Goal: Communication & Community: Answer question/provide support

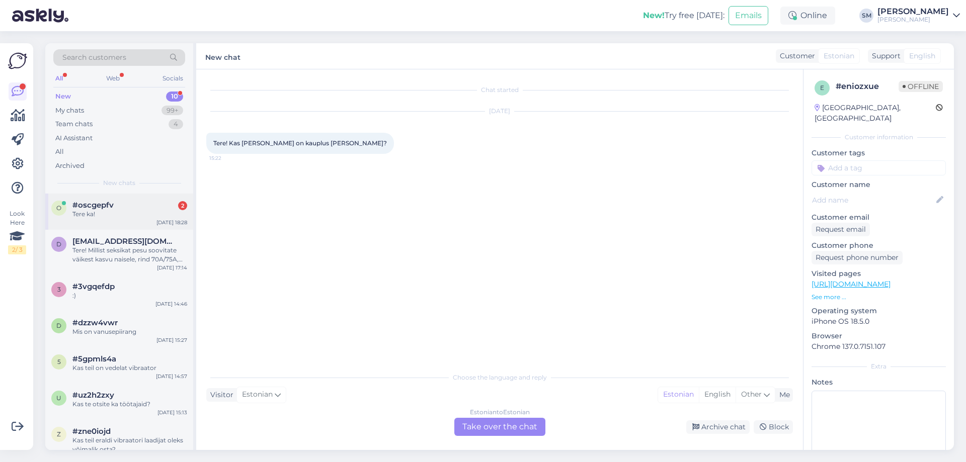
click at [138, 215] on div "Tere ka!" at bounding box center [129, 214] width 115 height 9
click at [501, 417] on div "Choose the language and reply Visitor Estonian Me Estonian English Other Estoni…" at bounding box center [499, 401] width 586 height 69
click at [503, 434] on div "Estonian to Estonian Take over the chat" at bounding box center [499, 427] width 91 height 18
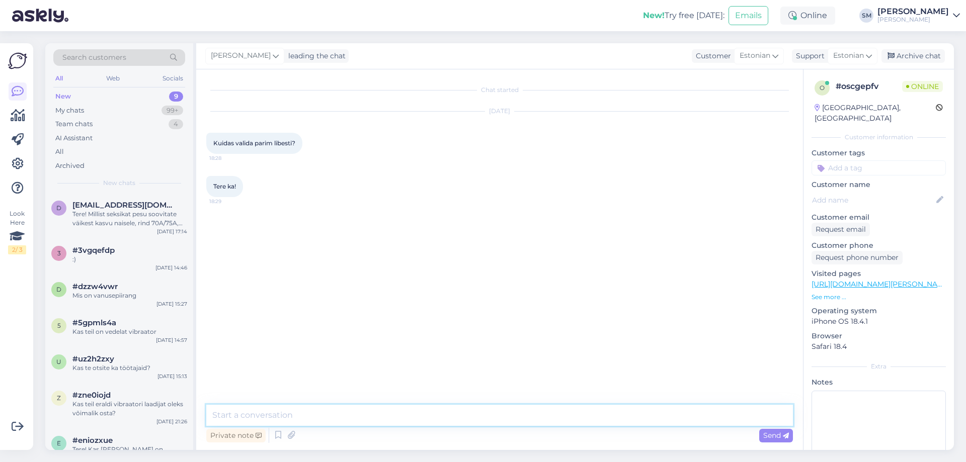
click at [415, 417] on textarea at bounding box center [499, 415] width 586 height 21
type textarea "Tere, kas soovite libestit ainult vahekorraks või on kasutusel ka mänguasjad?"
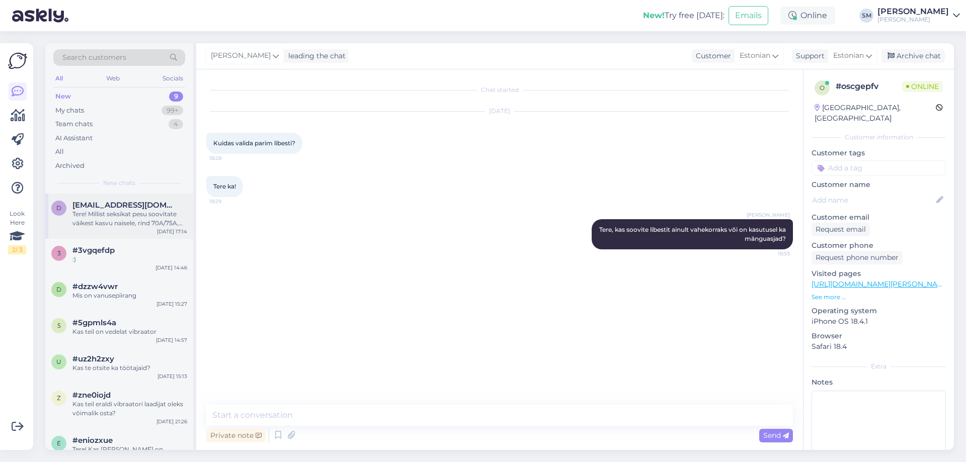
click at [171, 223] on div "Tere! Millist seksikat pesu soovitate väikest kasvu naisele, rind 70A/75A, pikk…" at bounding box center [129, 219] width 115 height 18
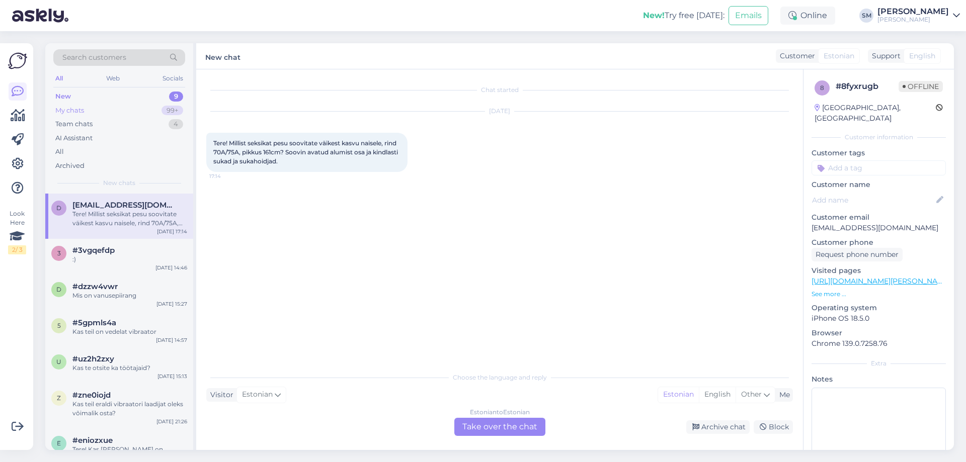
click at [148, 105] on div "My chats 99+" at bounding box center [119, 111] width 132 height 14
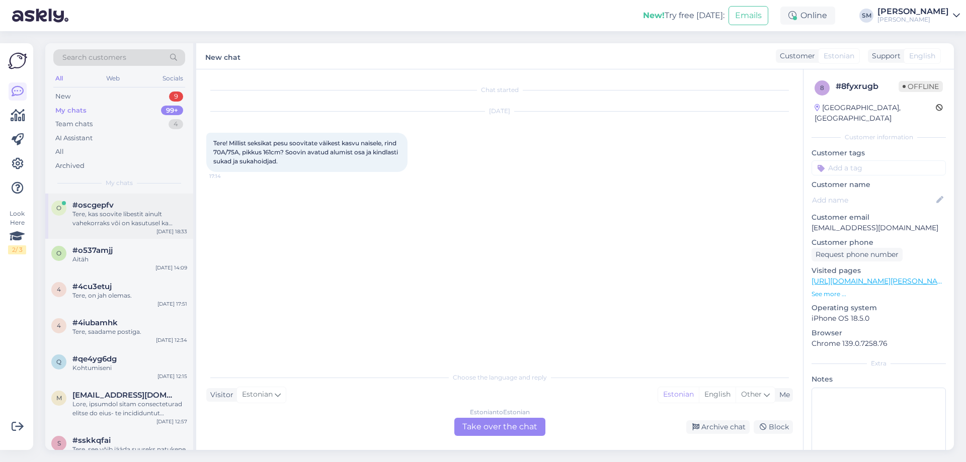
click at [112, 232] on div "o #oscgepfv Tere, kas soovite libestit ainult vahekorraks või on kasutusel ka m…" at bounding box center [119, 216] width 148 height 45
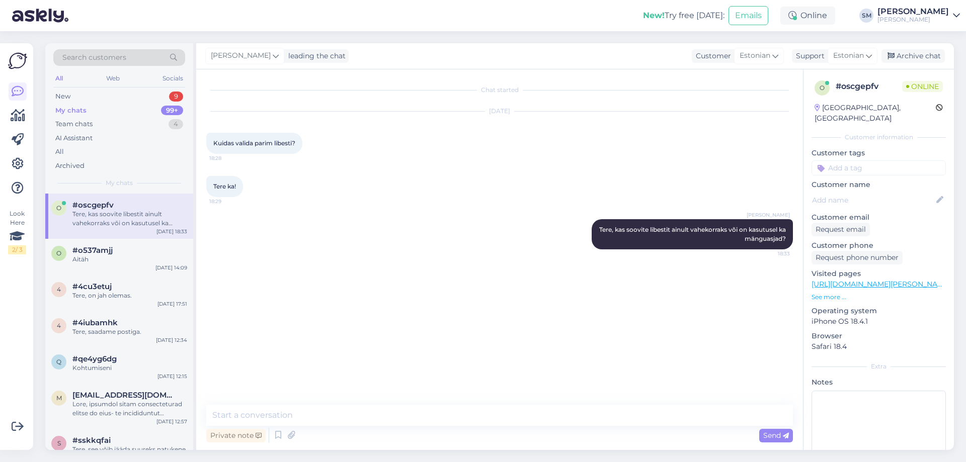
click at [844, 293] on p "See more ..." at bounding box center [878, 297] width 134 height 9
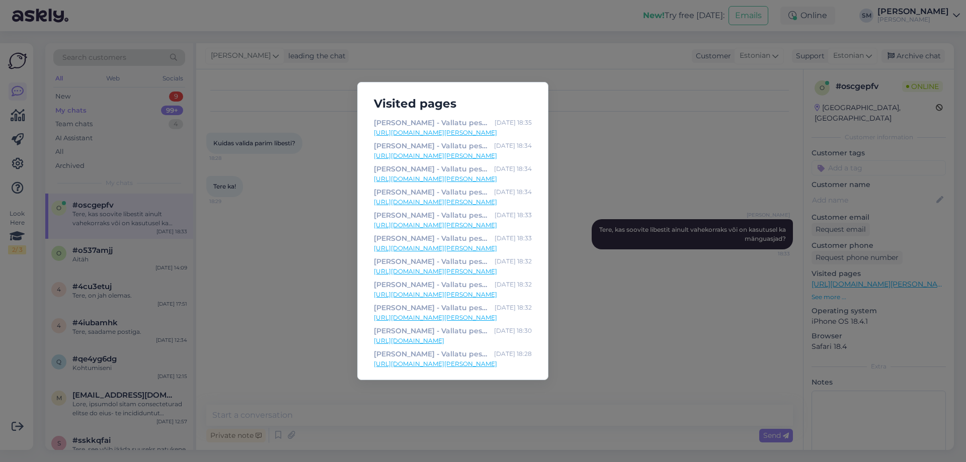
click at [493, 132] on link "[URL][DOMAIN_NAME][PERSON_NAME]" at bounding box center [453, 132] width 158 height 9
click at [487, 155] on link "[URL][DOMAIN_NAME][PERSON_NAME]" at bounding box center [453, 155] width 158 height 9
click at [491, 180] on link "[URL][DOMAIN_NAME][PERSON_NAME]" at bounding box center [453, 179] width 158 height 9
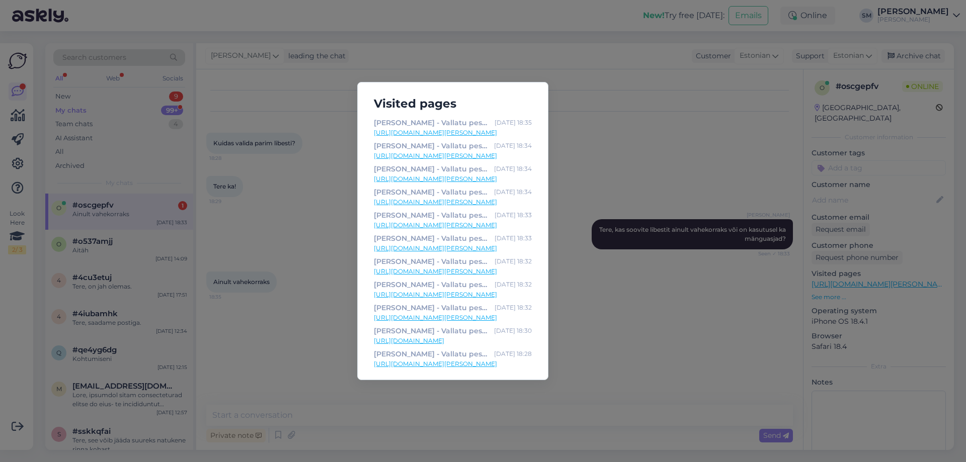
drag, startPoint x: 307, startPoint y: 308, endPoint x: 306, endPoint y: 315, distance: 6.6
click at [306, 308] on div "Visited pages Ulakas Kaunitar - Vallatu pesupood [DATE] 18:35 [URL][DOMAIN_NAME…" at bounding box center [483, 231] width 966 height 462
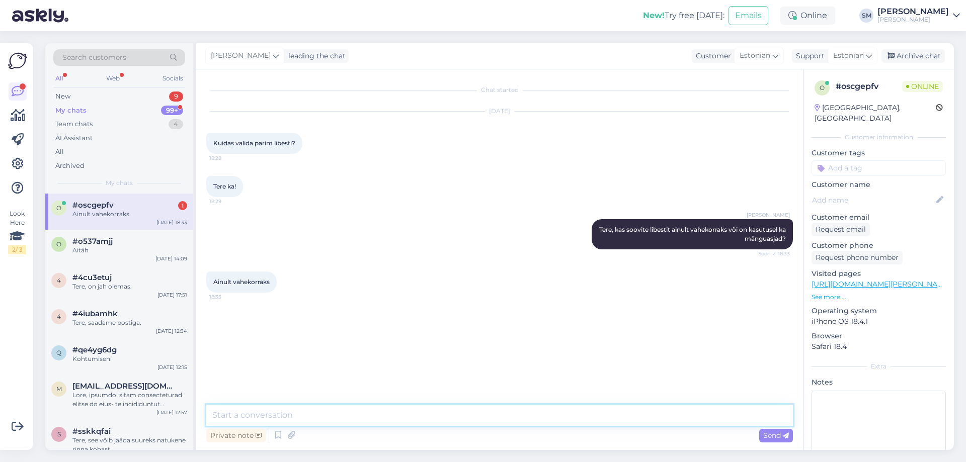
click at [303, 407] on textarea at bounding box center [499, 415] width 586 height 21
paste textarea "[URL][DOMAIN_NAME][PERSON_NAME]"
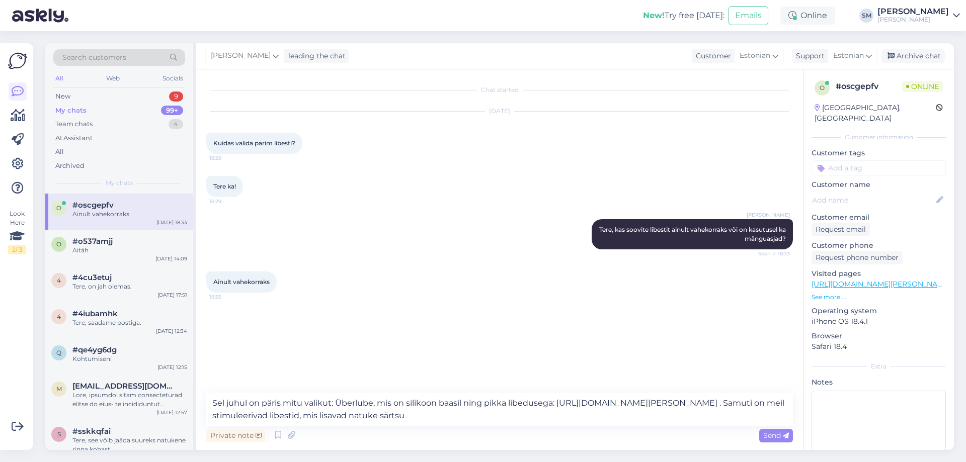
click at [898, 280] on link "[URL][DOMAIN_NAME][PERSON_NAME]" at bounding box center [880, 284] width 139 height 9
click at [584, 424] on textarea "Sel juhul on päris mitu valikut: Überlube, mis on silikoon baasil ning pikka li…" at bounding box center [499, 409] width 586 height 33
paste textarea "[URL][DOMAIN_NAME][PERSON_NAME]"
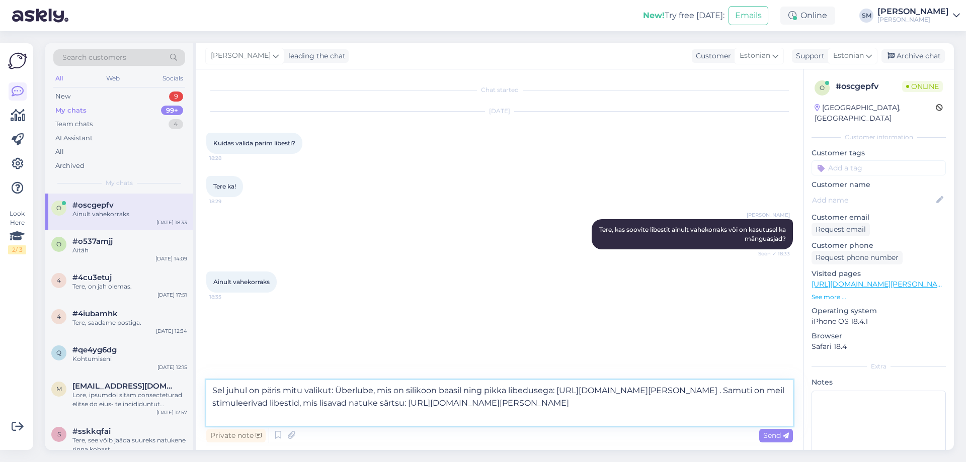
drag, startPoint x: 571, startPoint y: 403, endPoint x: 586, endPoint y: 426, distance: 26.9
click at [586, 426] on div "Sel juhul on päris mitu valikut: Überlube, mis on silikoon baasil ning pikka li…" at bounding box center [499, 412] width 586 height 65
paste textarea "sensuva-insane-stimuleerivad-libestid"
type textarea "Sel juhul on päris mitu valikut: Überlube, mis on silikoon baasil ning pikka li…"
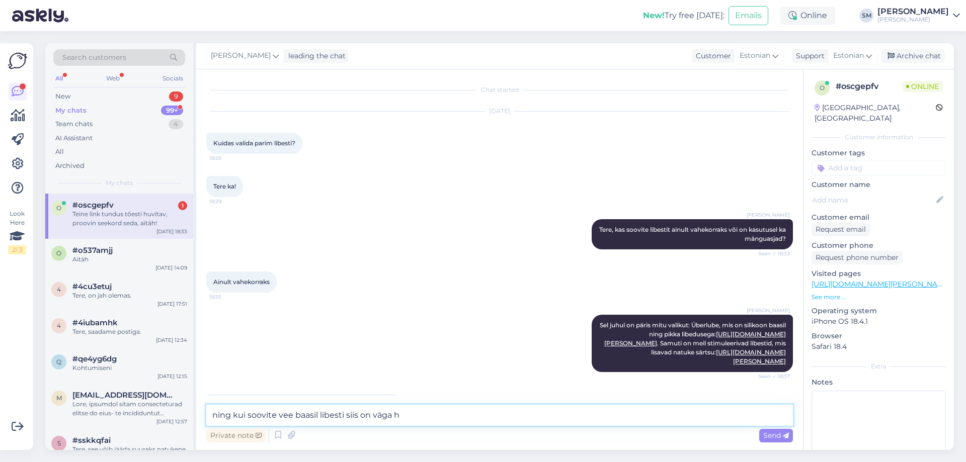
scroll to position [40, 0]
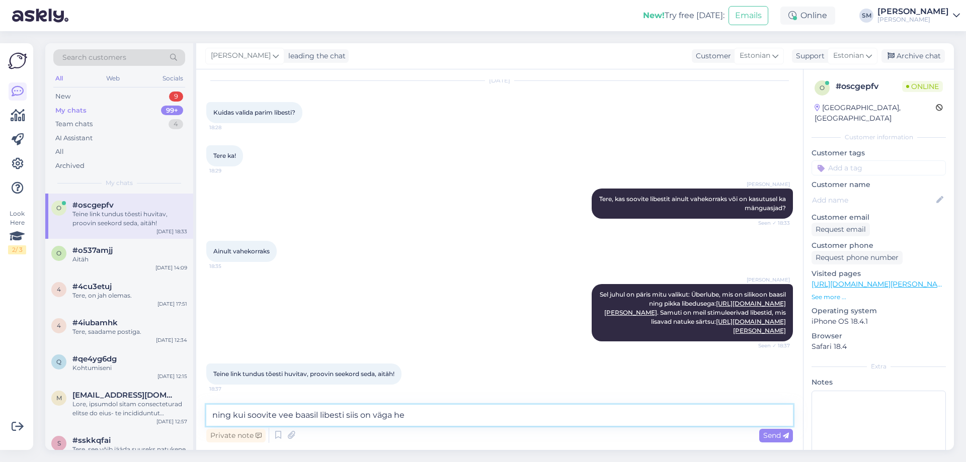
type textarea "ning kui soovite vee baasil libesti siis on väga hea"
drag, startPoint x: 444, startPoint y: 414, endPoint x: 181, endPoint y: 418, distance: 263.1
click at [181, 418] on div "Search customers All Web Socials New 9 My chats 99+ Team chats 4 AI Assistant A…" at bounding box center [499, 246] width 908 height 407
type textarea "Väga tore!"
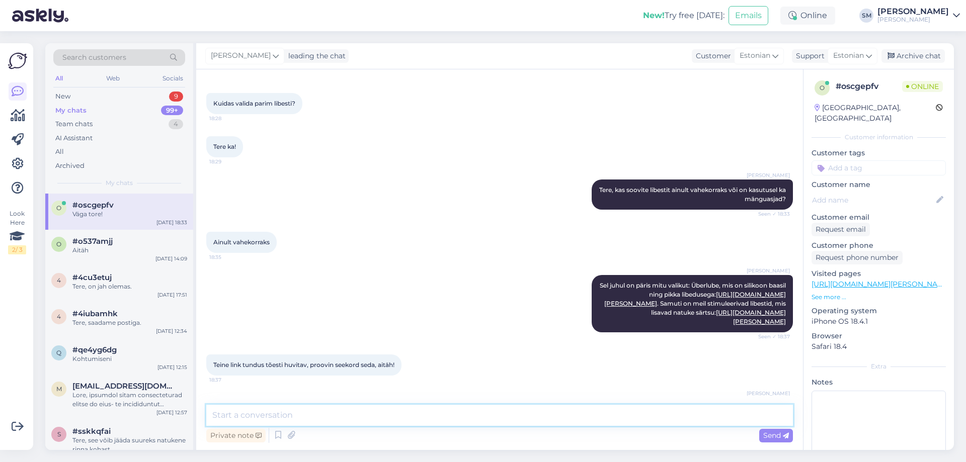
scroll to position [83, 0]
